Goal: Understand process/instructions: Learn about a topic

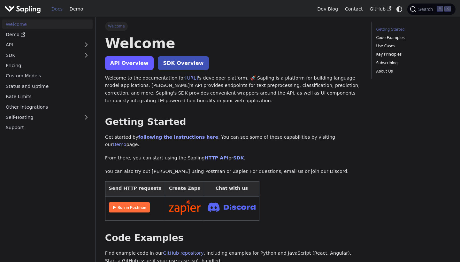
click at [116, 58] on link "API Overview" at bounding box center [129, 63] width 49 height 14
click at [75, 10] on link "Demo" at bounding box center [76, 9] width 20 height 10
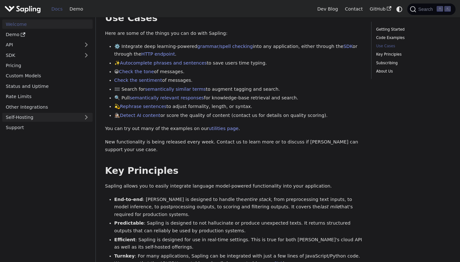
scroll to position [265, 0]
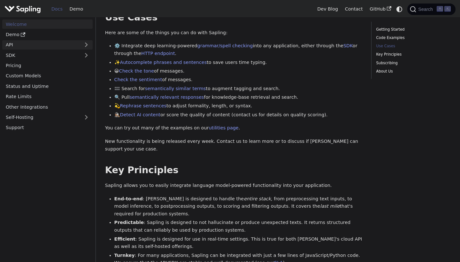
click at [74, 42] on link "API" at bounding box center [41, 44] width 78 height 9
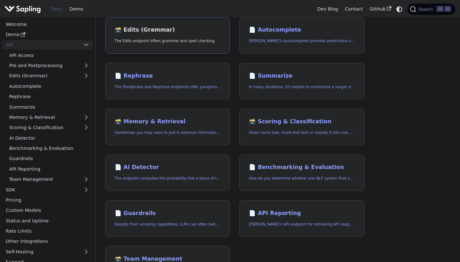
scroll to position [125, 0]
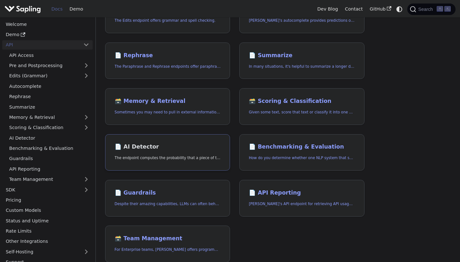
click at [164, 148] on h2 "📄️ AI Detector" at bounding box center [168, 146] width 106 height 7
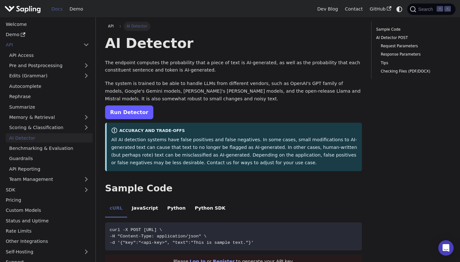
click at [122, 112] on link "Run Detector" at bounding box center [129, 112] width 48 height 14
